Goal: Obtain resource: Download file/media

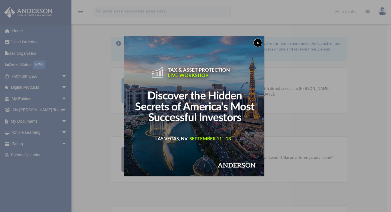
click at [35, 122] on div "x" at bounding box center [195, 106] width 391 height 212
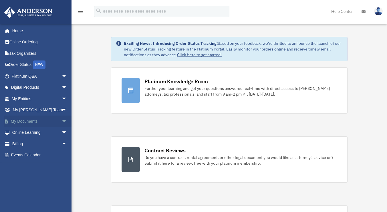
click at [34, 121] on link "My Documents arrow_drop_down" at bounding box center [40, 121] width 72 height 11
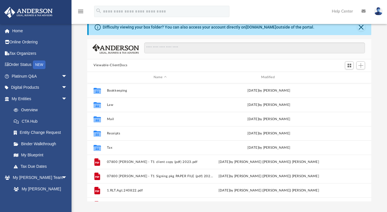
scroll to position [14, 0]
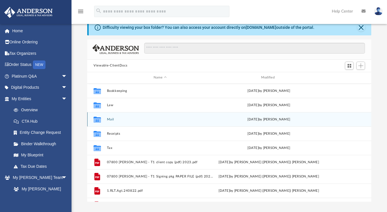
click at [295, 121] on div "Tue Jun 24 2025 by Charles Rogler" at bounding box center [268, 119] width 106 height 5
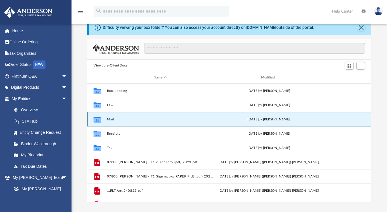
click at [304, 119] on div "Tue Jun 24 2025 by Charles Rogler" at bounding box center [268, 119] width 106 height 5
click at [302, 121] on div "Tue Jun 24 2025 by Charles Rogler" at bounding box center [268, 119] width 106 height 5
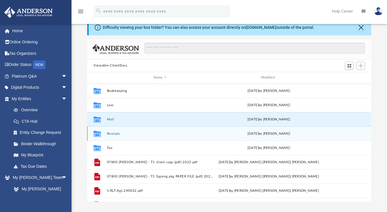
click at [105, 132] on div "Collaborated Folder Receipts Mon Jun 30 2025 by Olivia Mann" at bounding box center [229, 134] width 284 height 14
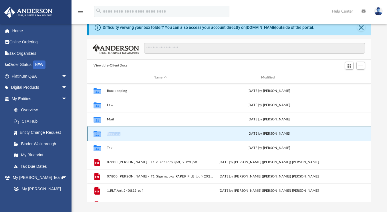
click at [105, 132] on div "Collaborated Folder Receipts Mon Jun 30 2025 by Olivia Mann" at bounding box center [229, 134] width 284 height 14
click at [97, 134] on icon "grid" at bounding box center [96, 134] width 7 height 6
click at [118, 132] on button "Receipts" at bounding box center [160, 134] width 106 height 4
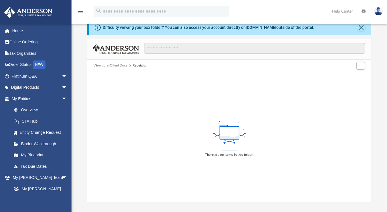
click at [141, 64] on button "Receipts" at bounding box center [139, 65] width 13 height 5
click at [20, 32] on link "Home" at bounding box center [40, 30] width 72 height 11
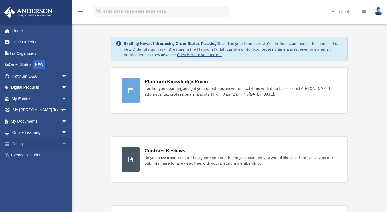
click at [20, 142] on link "Billing arrow_drop_down" at bounding box center [40, 143] width 72 height 11
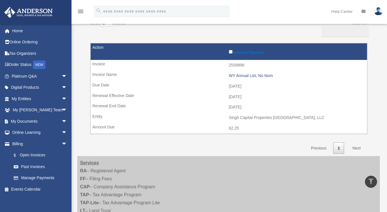
scroll to position [51, 0]
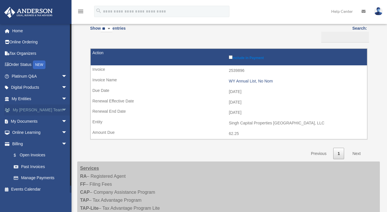
click at [40, 109] on link "My Anderson Team arrow_drop_down" at bounding box center [40, 110] width 72 height 11
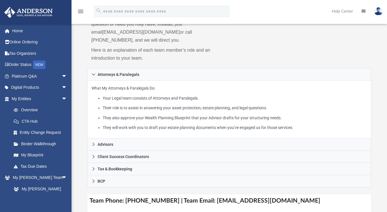
scroll to position [149, 0]
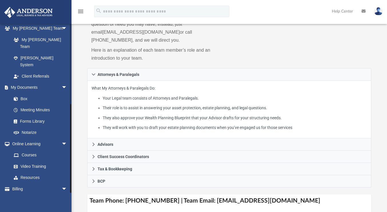
drag, startPoint x: 71, startPoint y: 181, endPoint x: 70, endPoint y: 201, distance: 20.1
click at [70, 201] on div "singhcap@outlook.com Sign Out singhcap@outlook.com Home Online Ordering Tax Org…" at bounding box center [35, 130] width 71 height 212
click at [16, 183] on link "Billing arrow_drop_down" at bounding box center [40, 188] width 72 height 11
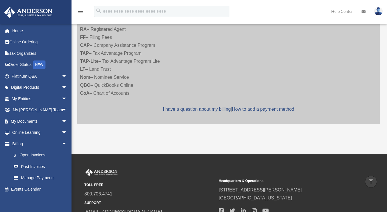
scroll to position [199, 0]
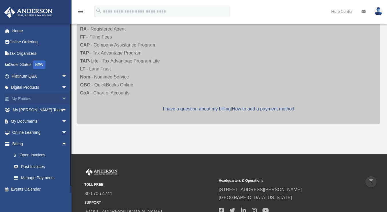
click at [16, 99] on link "My Entities arrow_drop_down" at bounding box center [40, 98] width 72 height 11
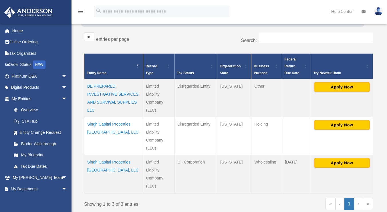
scroll to position [88, 0]
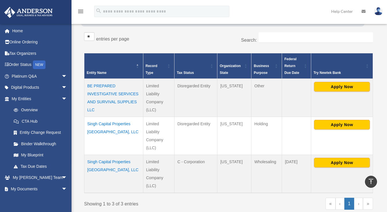
click at [103, 161] on td "Singh Capital Properties Bellevue, LLC" at bounding box center [113, 174] width 59 height 38
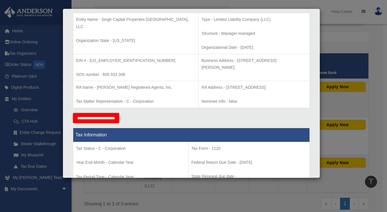
scroll to position [0, 0]
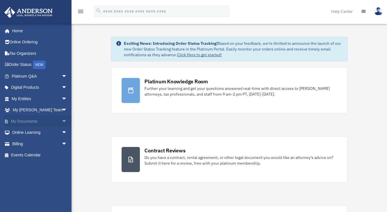
click at [32, 121] on link "My Documents arrow_drop_down" at bounding box center [40, 121] width 72 height 11
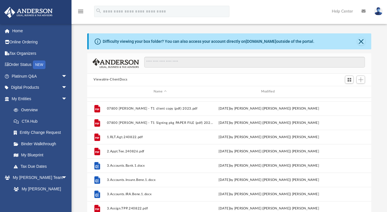
scroll to position [68, 0]
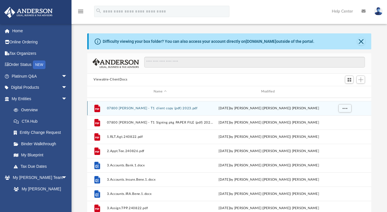
click at [123, 107] on button "07800 [PERSON_NAME] - T1 client copy (pdf) 2023.pdf" at bounding box center [160, 109] width 106 height 4
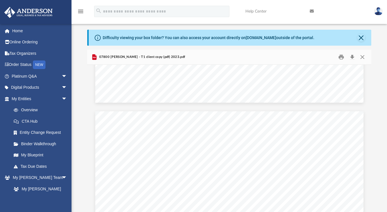
scroll to position [0, 0]
click at [361, 38] on button "Close" at bounding box center [361, 38] width 8 height 8
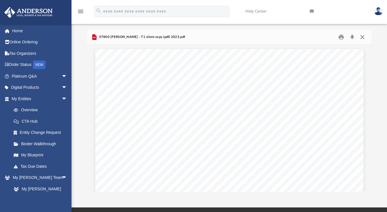
click at [361, 38] on button "Close" at bounding box center [362, 37] width 10 height 9
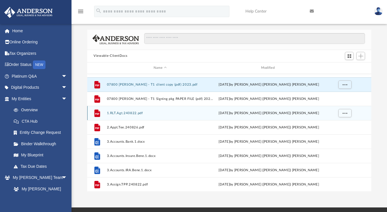
click at [129, 113] on button "1.RLT.Agt.240822.pdf" at bounding box center [160, 113] width 106 height 4
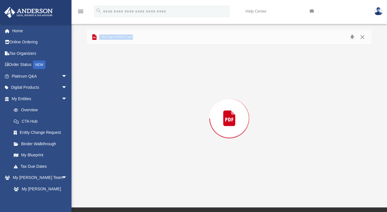
click at [129, 113] on div "Preview" at bounding box center [229, 118] width 284 height 147
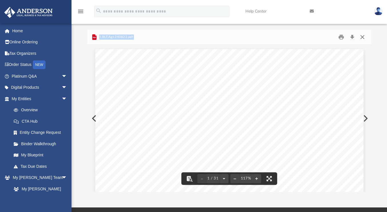
click at [360, 38] on button "Close" at bounding box center [362, 37] width 10 height 9
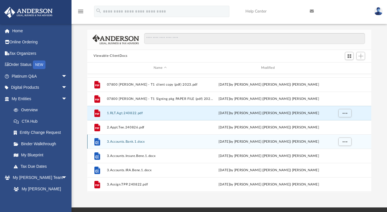
click at [125, 140] on button "3.Accounts.Bank.1.docx" at bounding box center [160, 142] width 106 height 4
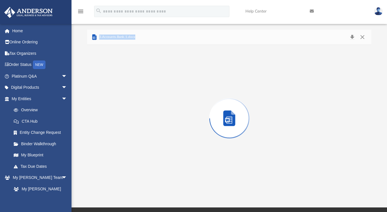
click at [125, 140] on div "Preview" at bounding box center [229, 118] width 284 height 147
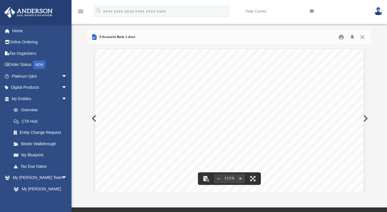
drag, startPoint x: 372, startPoint y: 85, endPoint x: 374, endPoint y: 117, distance: 32.7
click at [374, 117] on div "Difficulty viewing your box folder? You can also access your account directly o…" at bounding box center [228, 111] width 315 height 163
click at [341, 35] on button "Print" at bounding box center [340, 37] width 11 height 9
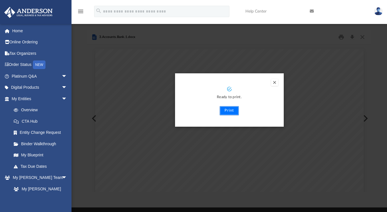
click at [225, 112] on button "Print" at bounding box center [228, 110] width 19 height 9
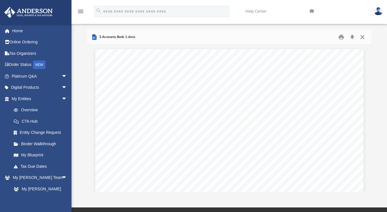
click at [364, 37] on button "Close" at bounding box center [362, 37] width 10 height 9
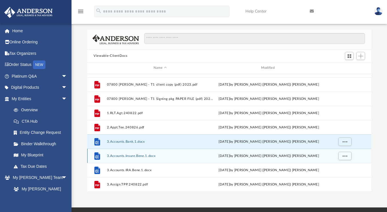
click at [143, 153] on div "File 3.Accounts.Insure.Bene.1.docx [DATE] by [PERSON_NAME] ([PERSON_NAME]) [PER…" at bounding box center [229, 156] width 284 height 14
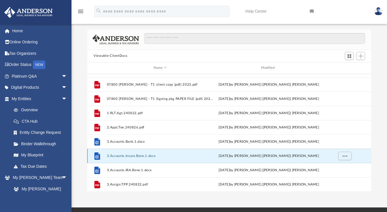
click at [125, 150] on div "File 3.Accounts.Insure.Bene.1.docx [DATE] by [PERSON_NAME] ([PERSON_NAME]) [PER…" at bounding box center [229, 156] width 284 height 14
click at [110, 155] on button "3.Accounts.Insure.Bene.1.docx" at bounding box center [160, 156] width 106 height 4
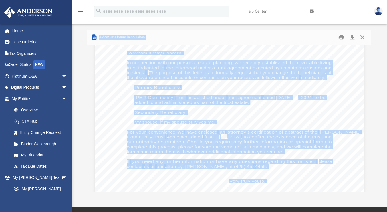
scroll to position [114, 0]
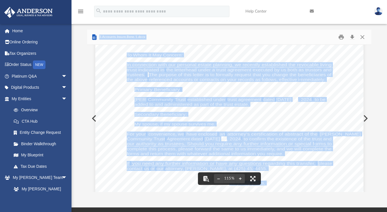
click at [226, 123] on div "Insurance beneficiary designations [PERSON_NAME] COMMUNITY TRUS T A W A S H I N…" at bounding box center [229, 108] width 268 height 347
click at [215, 124] on div "Insurance beneficiary designations [PERSON_NAME] COMMUNITY TRUS T A W A S H I N…" at bounding box center [229, 108] width 268 height 347
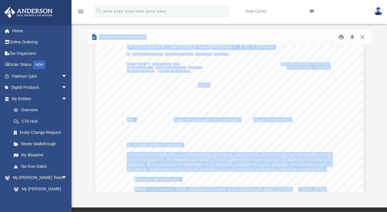
scroll to position [0, 0]
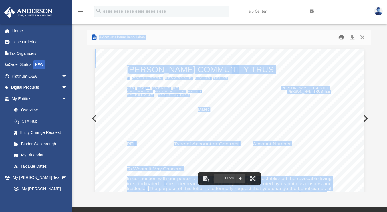
click at [341, 37] on button "Print" at bounding box center [340, 37] width 11 height 9
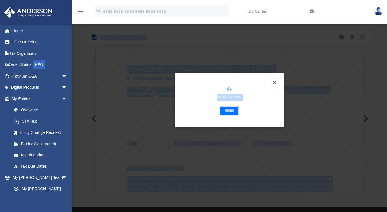
click at [227, 114] on button "Print" at bounding box center [228, 110] width 19 height 9
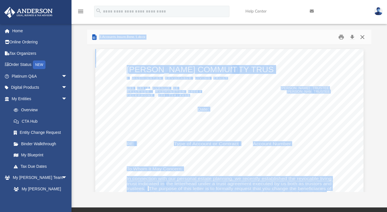
click at [363, 36] on button "Close" at bounding box center [362, 37] width 10 height 9
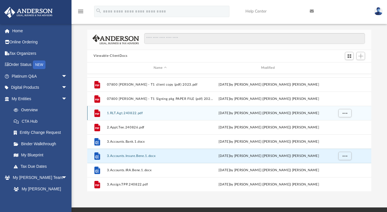
click at [125, 110] on div "File 1.RLT.Agt.240822.pdf [DATE] by [PERSON_NAME] ([PERSON_NAME]) [PERSON_NAME]" at bounding box center [229, 113] width 284 height 14
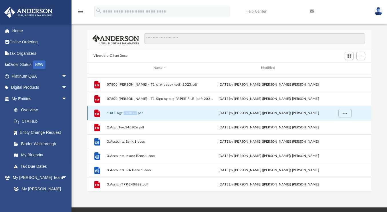
click at [125, 110] on div "File 1.RLT.Agt.240822.pdf [DATE] by [PERSON_NAME] ([PERSON_NAME]) [PERSON_NAME]" at bounding box center [229, 113] width 284 height 14
click at [115, 112] on button "1.RLT.Agt.240822.pdf" at bounding box center [160, 113] width 106 height 4
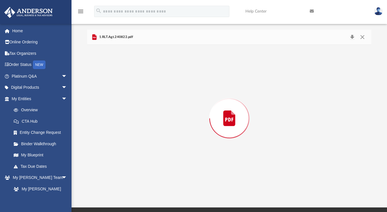
click at [115, 112] on div "Preview" at bounding box center [229, 118] width 284 height 147
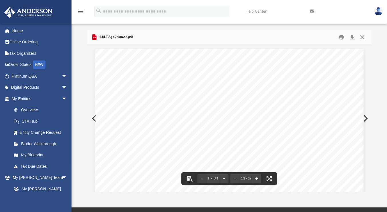
click at [363, 37] on button "Close" at bounding box center [362, 37] width 10 height 9
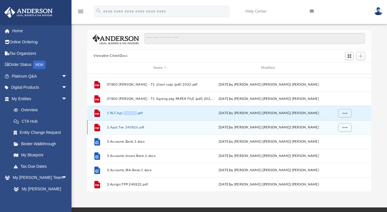
click at [123, 129] on button "2.Appt.Tee.240826.pdf" at bounding box center [160, 128] width 106 height 4
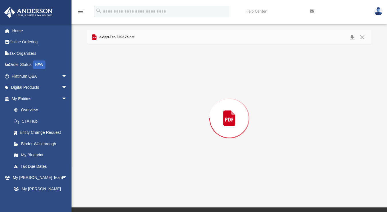
click at [123, 129] on div "Preview" at bounding box center [229, 118] width 284 height 147
click at [341, 36] on button "Print" at bounding box center [340, 37] width 11 height 9
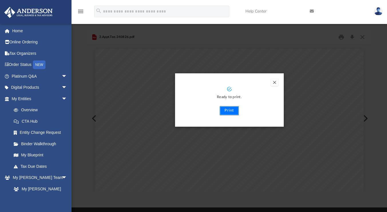
click at [229, 111] on button "Print" at bounding box center [228, 110] width 19 height 9
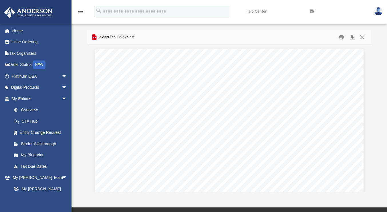
click at [362, 38] on button "Close" at bounding box center [362, 37] width 10 height 9
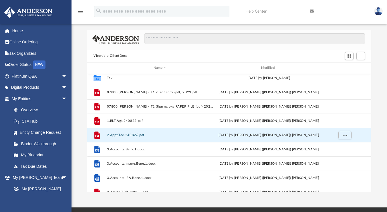
scroll to position [60, 0]
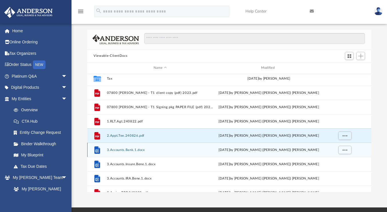
click at [131, 148] on button "3.Accounts.Bank.1.docx" at bounding box center [160, 150] width 106 height 4
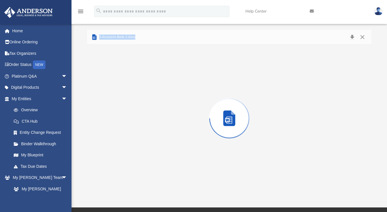
click at [131, 148] on div "Preview" at bounding box center [229, 118] width 284 height 147
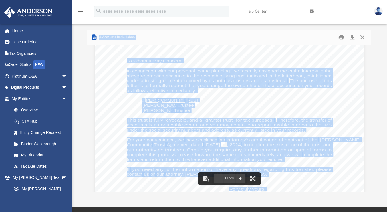
scroll to position [117, 0]
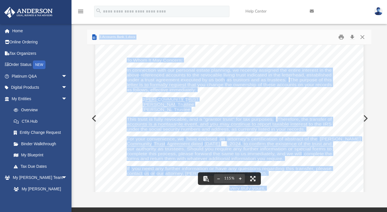
click at [208, 95] on div "Account ownership [PERSON_NAME] COMMUNITY TRUST A W A S H I N G T O N R E V O C…" at bounding box center [229, 105] width 268 height 347
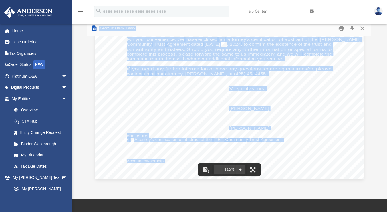
scroll to position [0, 0]
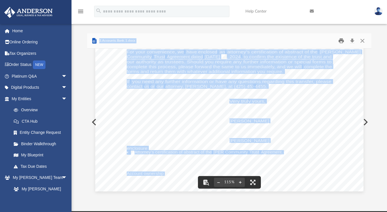
click at [342, 39] on button "Print" at bounding box center [340, 40] width 11 height 9
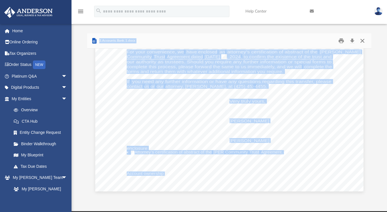
click at [362, 42] on button "Close" at bounding box center [362, 40] width 10 height 9
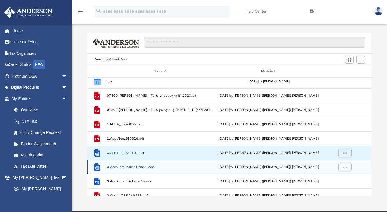
scroll to position [61, 0]
click at [135, 167] on button "3.Accounts.Insure.Bene.1.docx" at bounding box center [160, 167] width 106 height 4
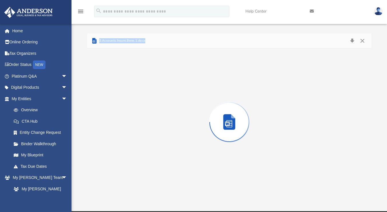
click at [135, 167] on div "Preview" at bounding box center [229, 122] width 284 height 147
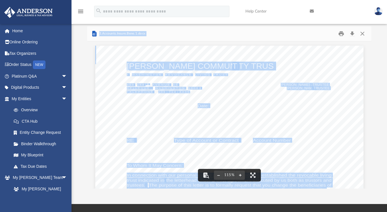
scroll to position [0, 0]
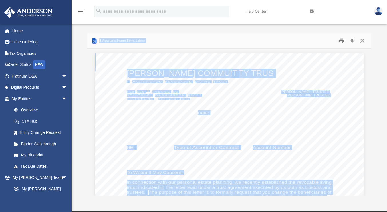
click at [338, 41] on button "Print" at bounding box center [340, 40] width 11 height 9
click at [364, 39] on button "Close" at bounding box center [362, 40] width 10 height 9
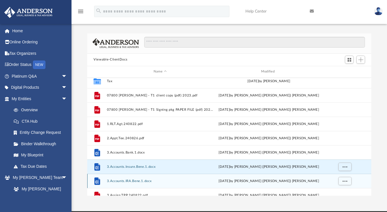
click at [139, 179] on button "3.Accounts.IRA.Bene.1.docx" at bounding box center [160, 181] width 106 height 4
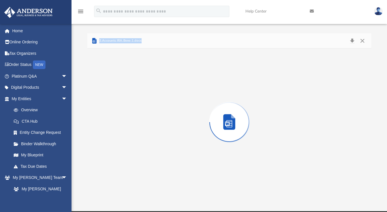
click at [139, 179] on div "Preview" at bounding box center [229, 122] width 284 height 147
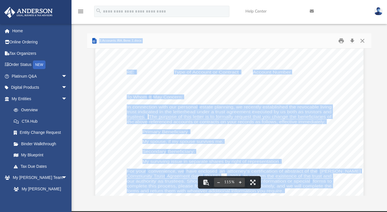
scroll to position [85, 0]
click at [362, 43] on button "Close" at bounding box center [362, 40] width 10 height 9
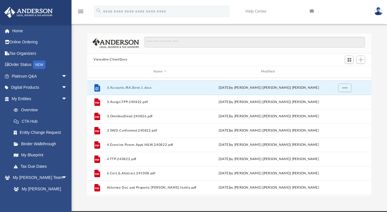
scroll to position [157, 0]
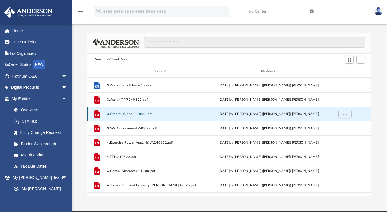
click at [124, 115] on button "3.OmnibusDeed.240826.pdf" at bounding box center [160, 114] width 106 height 4
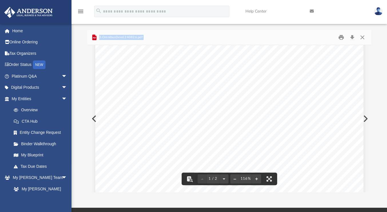
scroll to position [0, 0]
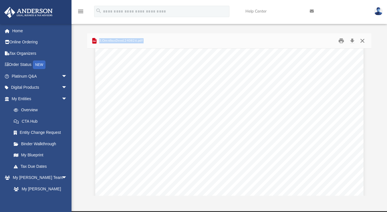
click at [361, 41] on button "Close" at bounding box center [362, 40] width 10 height 9
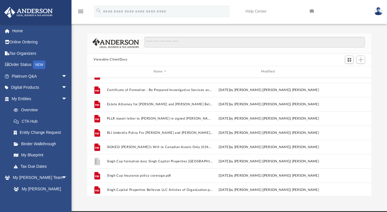
scroll to position [353, 0]
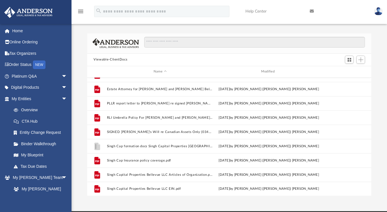
click at [379, 13] on img at bounding box center [378, 11] width 9 height 8
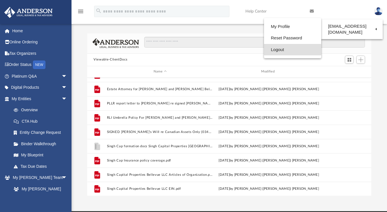
click at [282, 49] on link "Logout" at bounding box center [292, 50] width 57 height 12
